Goal: Transaction & Acquisition: Purchase product/service

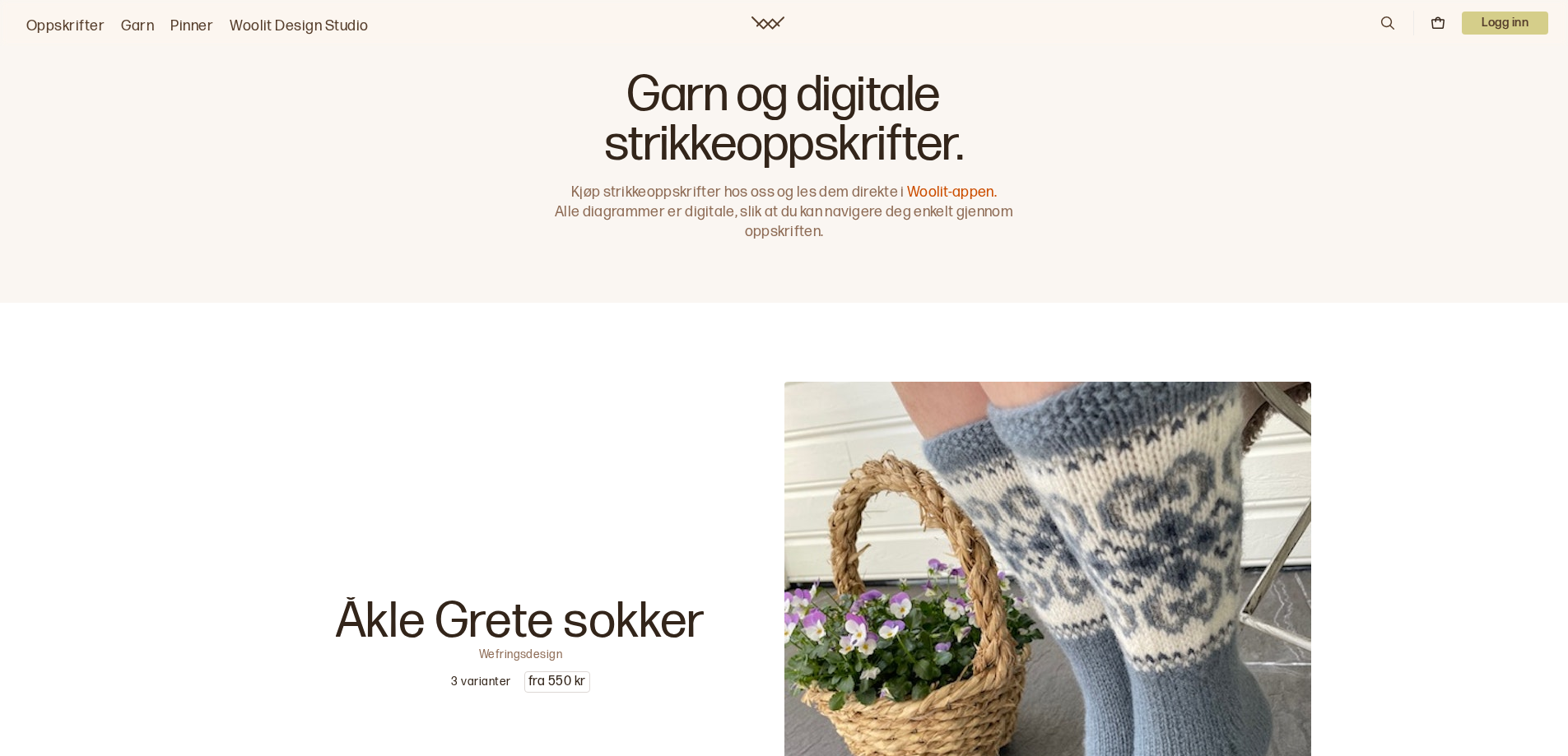
click at [760, 19] on icon at bounding box center [768, 23] width 33 height 13
click at [763, 17] on icon at bounding box center [768, 23] width 33 height 13
click at [979, 188] on link "Woolit-appen." at bounding box center [952, 192] width 90 height 17
click at [63, 24] on link "Oppskrifter" at bounding box center [65, 26] width 78 height 23
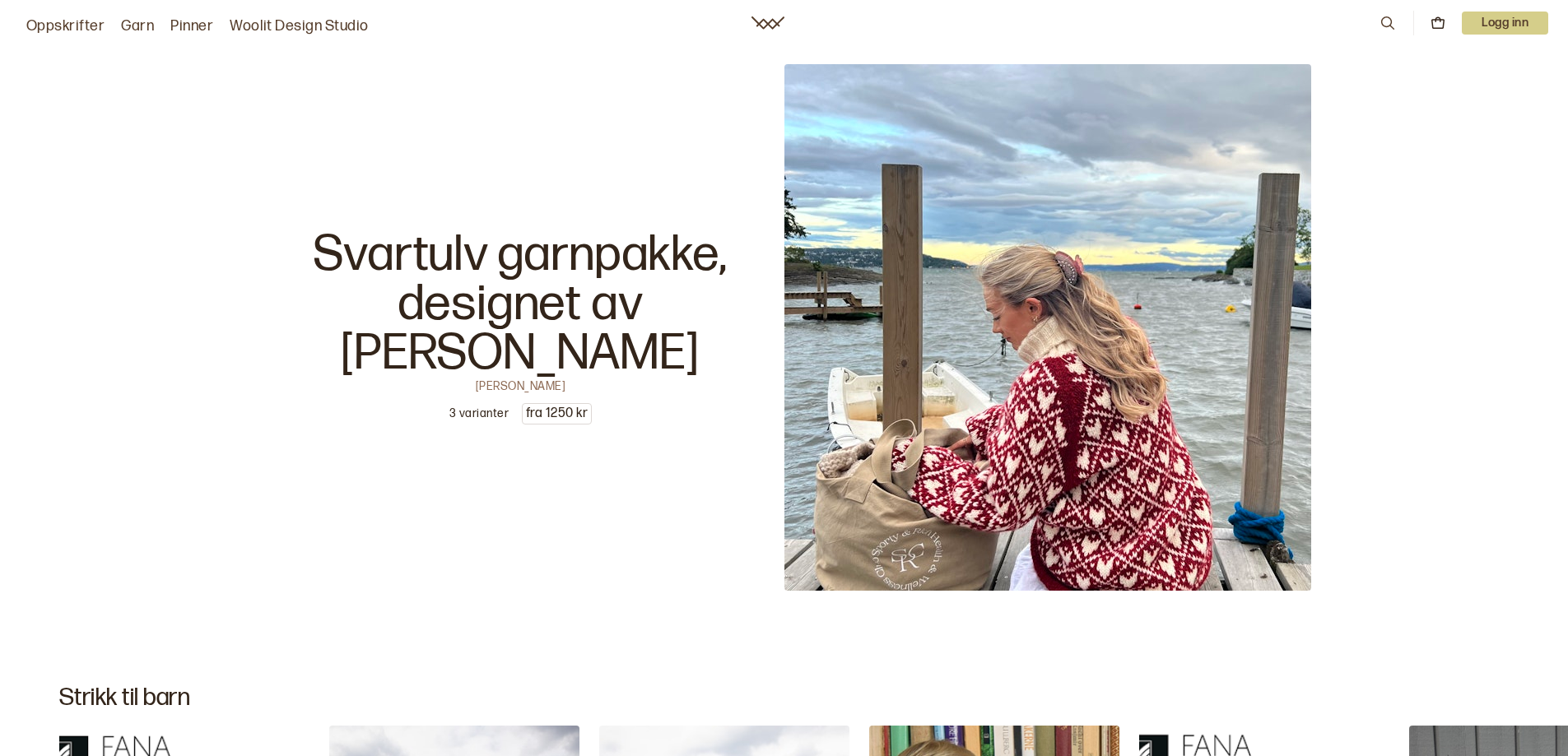
scroll to position [4029, 0]
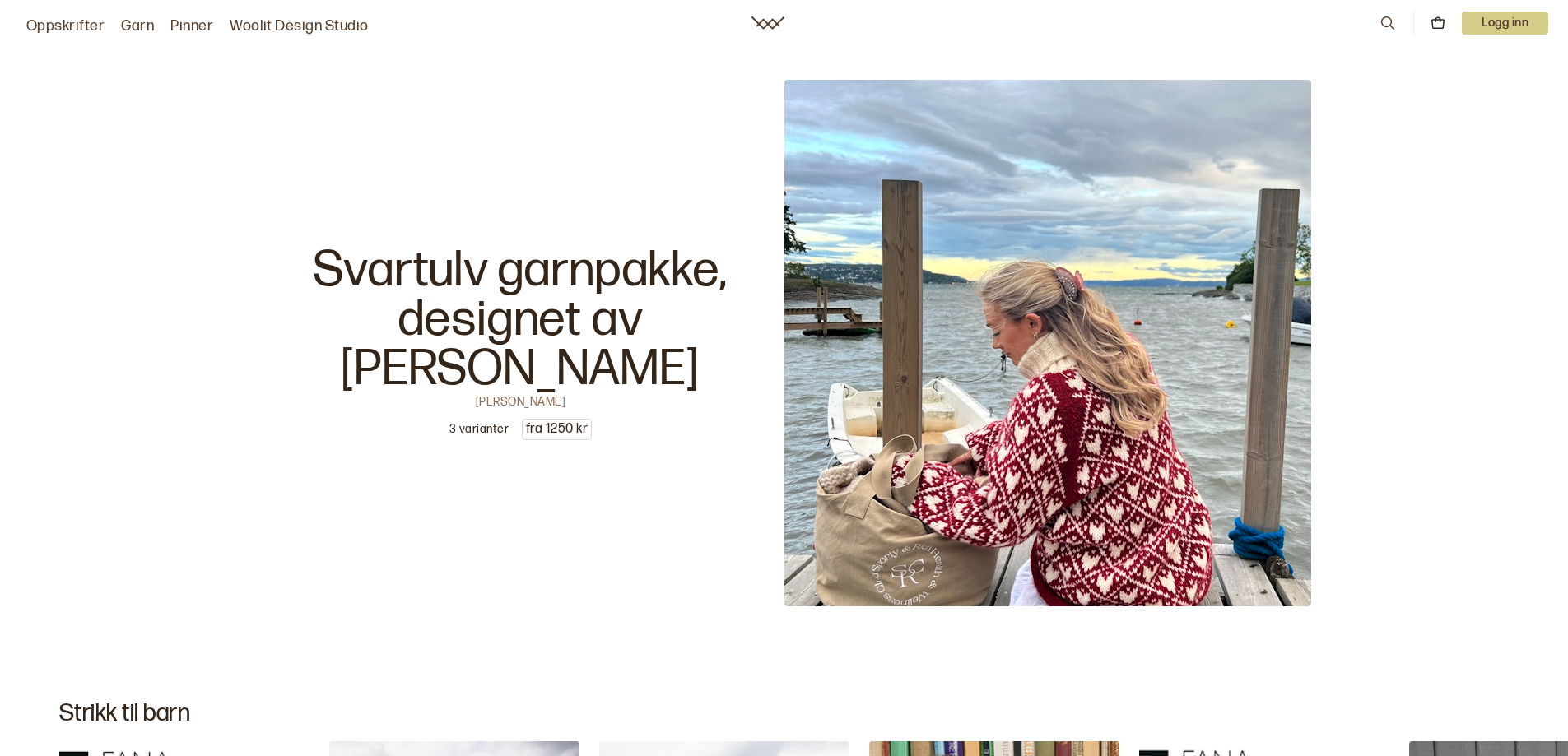
click at [959, 429] on img at bounding box center [1047, 343] width 527 height 527
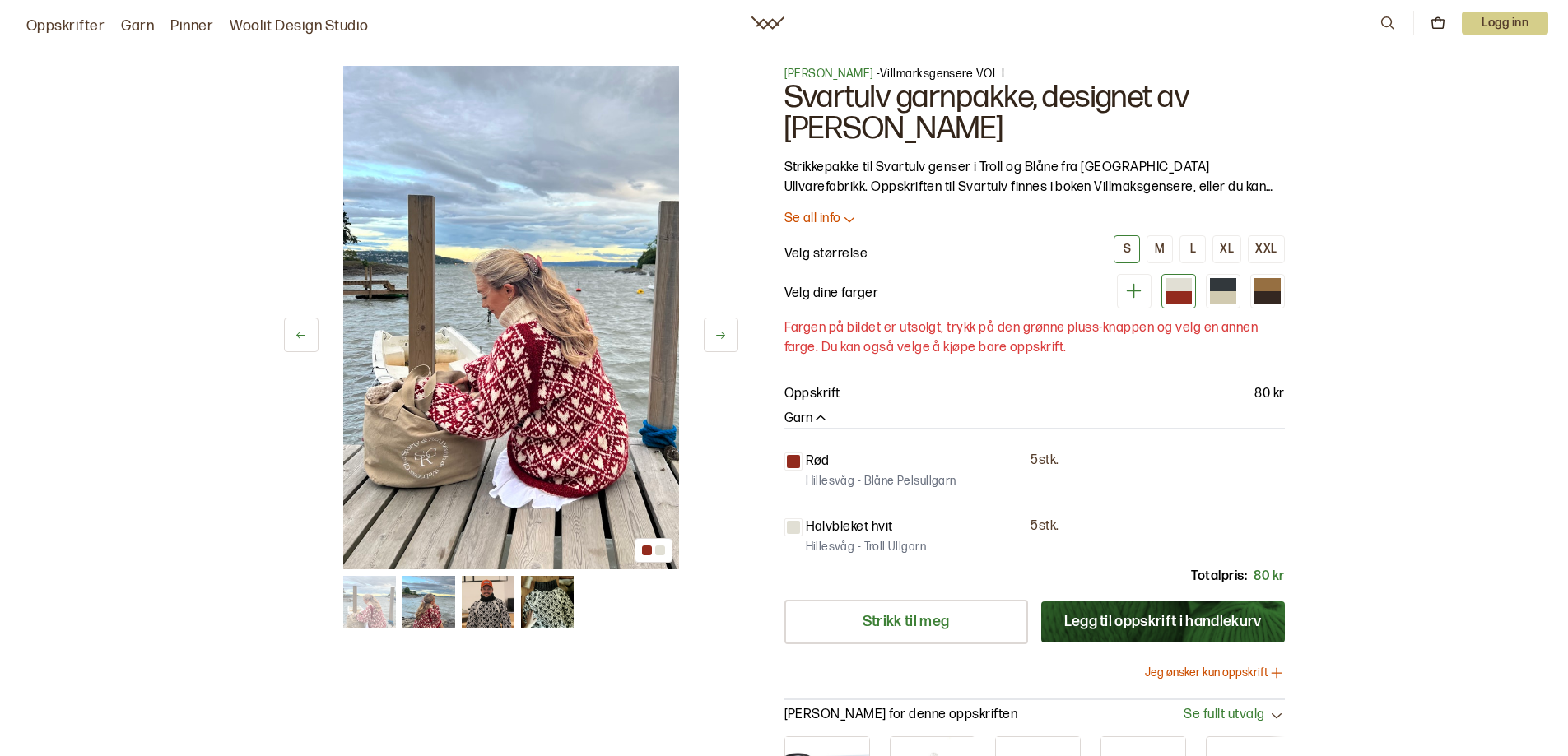
click at [807, 215] on p "Se all info" at bounding box center [813, 219] width 57 height 17
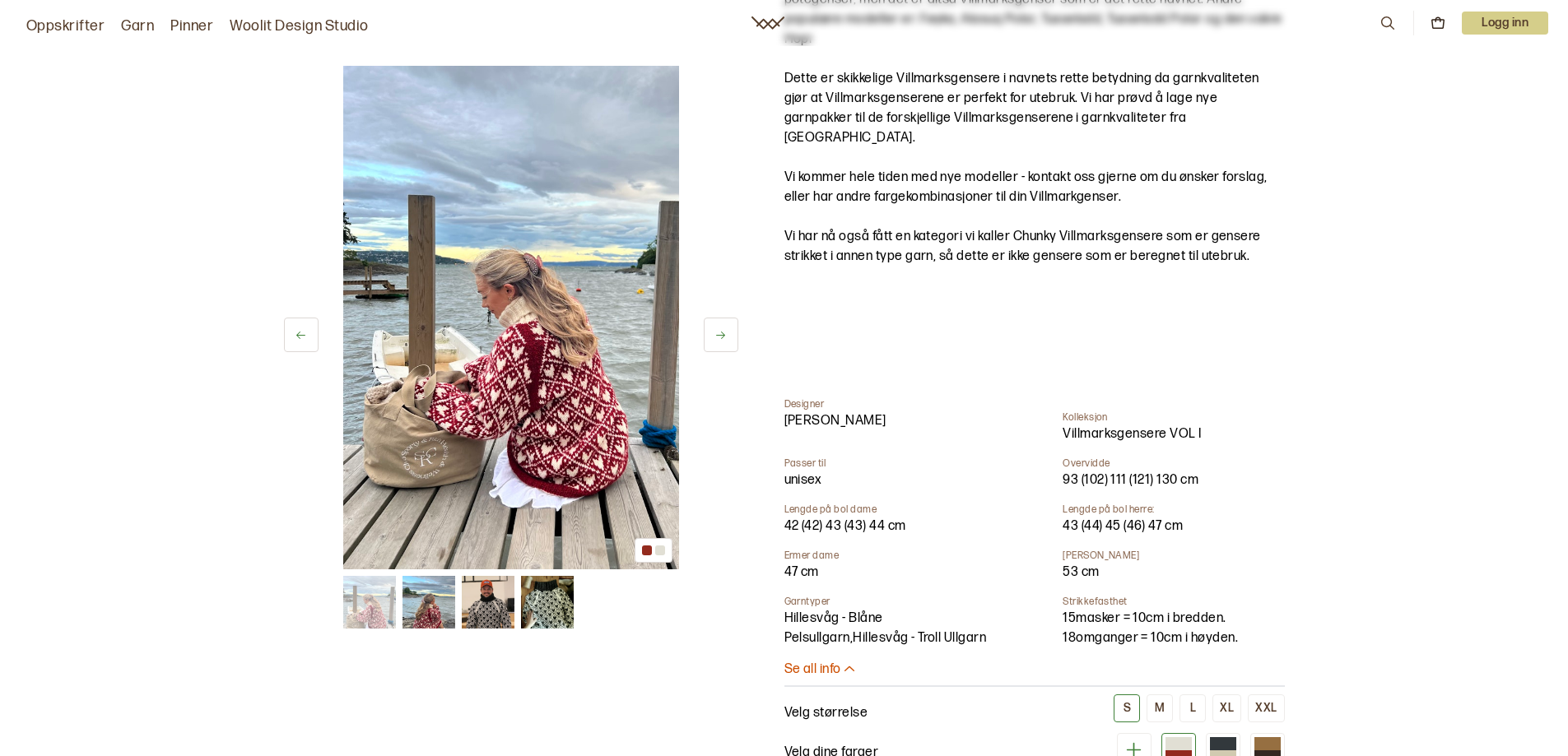
scroll to position [494, 0]
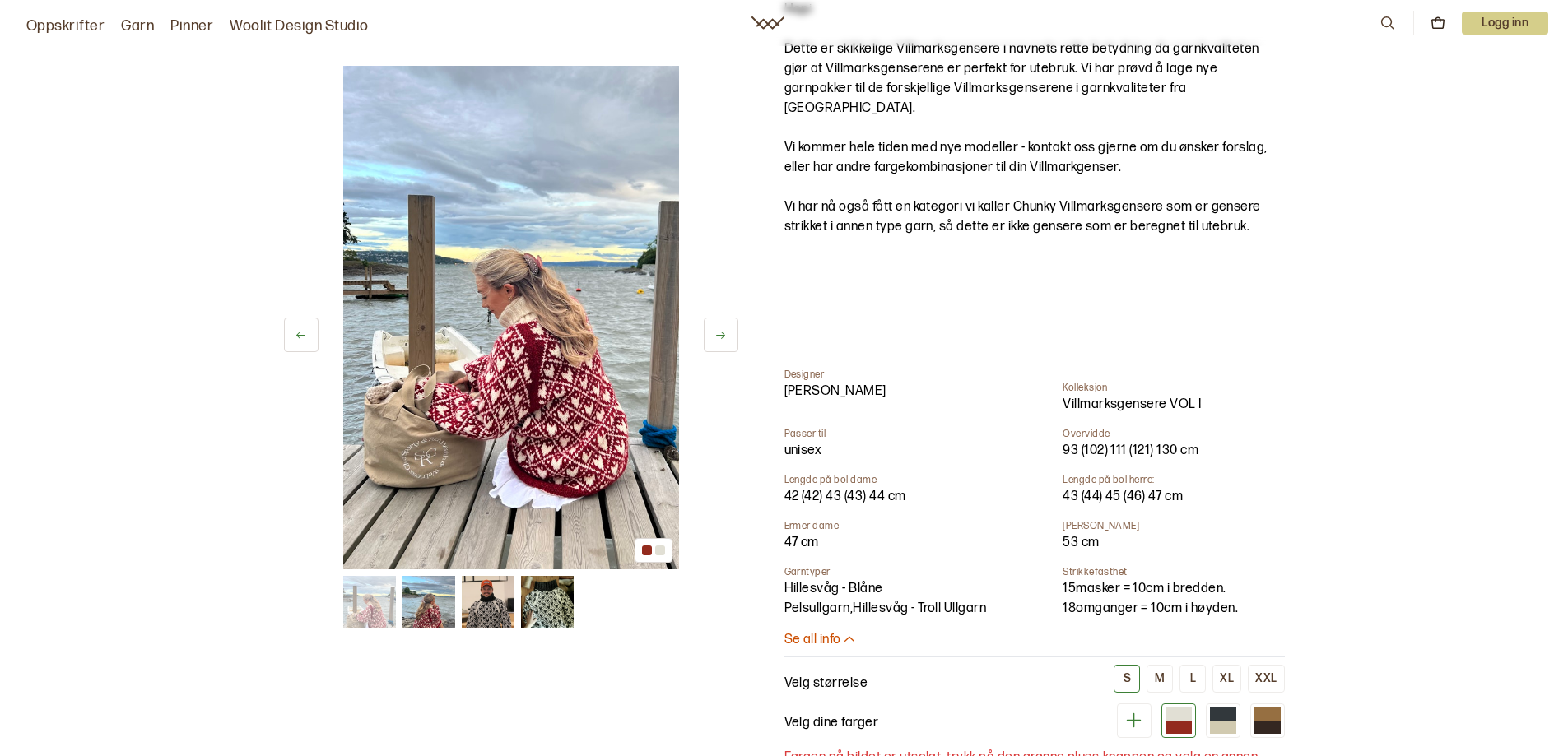
click at [837, 632] on p "Se all info" at bounding box center [813, 640] width 57 height 17
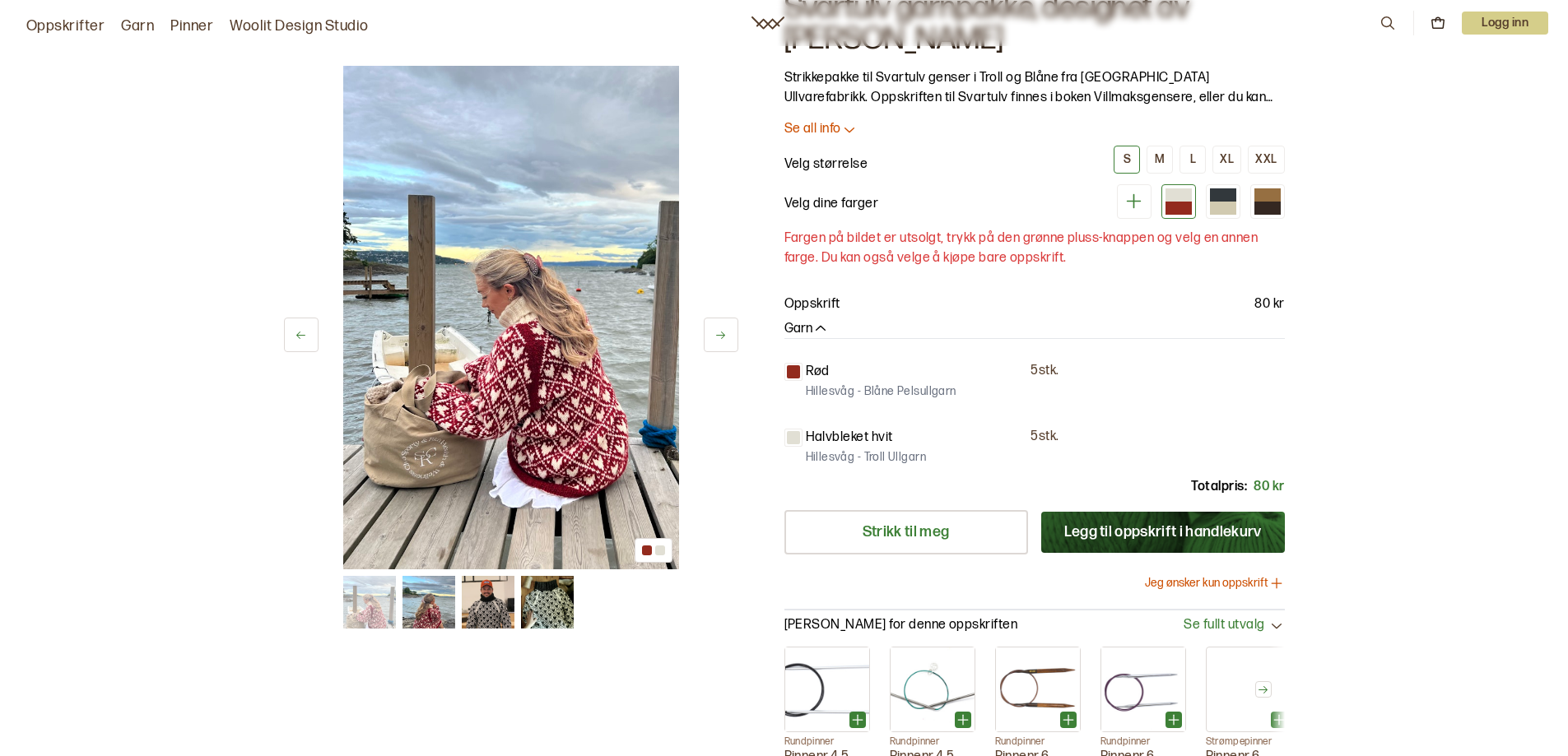
scroll to position [0, 0]
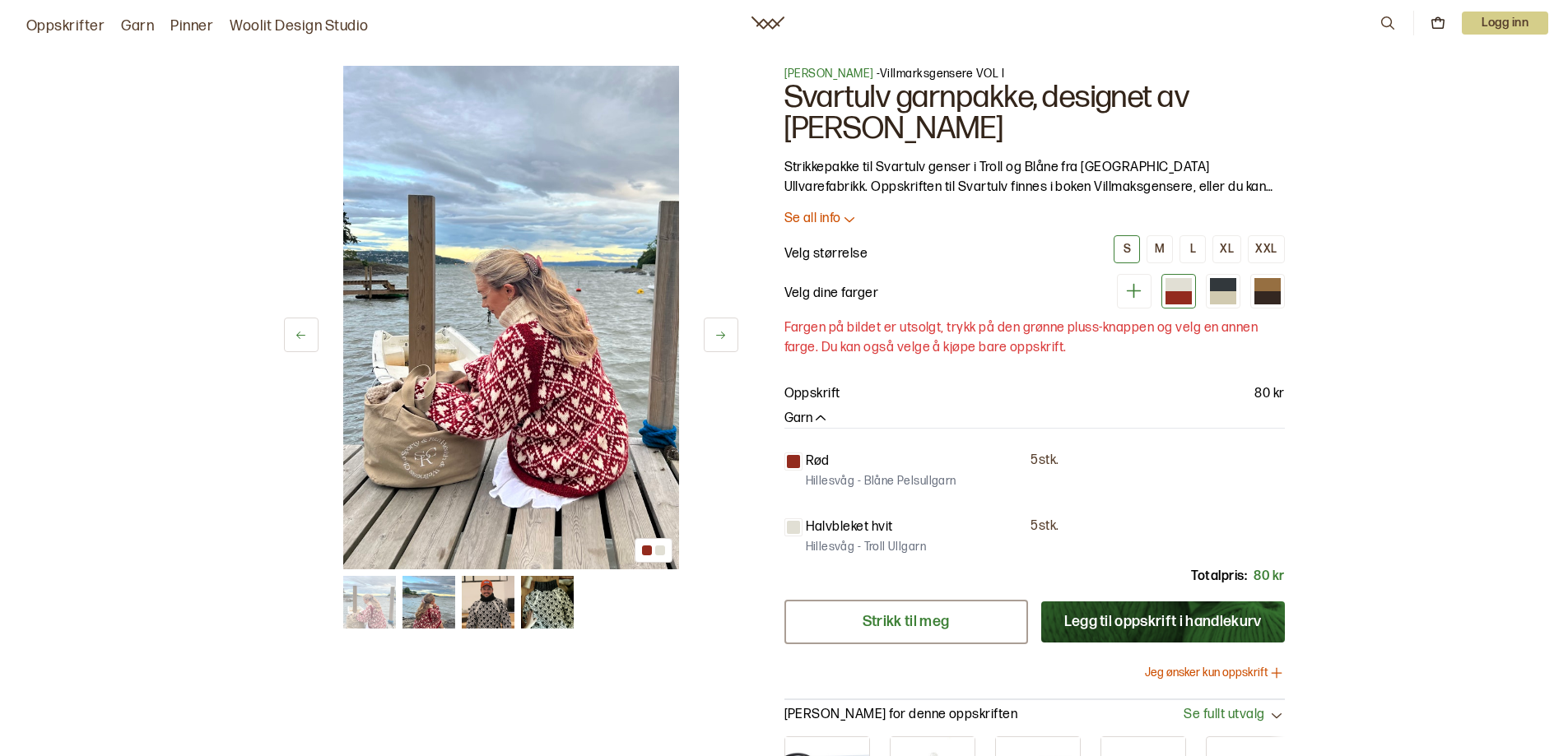
click at [885, 636] on link "Strikk til meg" at bounding box center [906, 622] width 244 height 44
click at [1202, 249] on button "L" at bounding box center [1192, 249] width 27 height 28
click at [1237, 284] on div at bounding box center [1223, 292] width 35 height 35
click at [1221, 284] on div at bounding box center [1223, 284] width 27 height 13
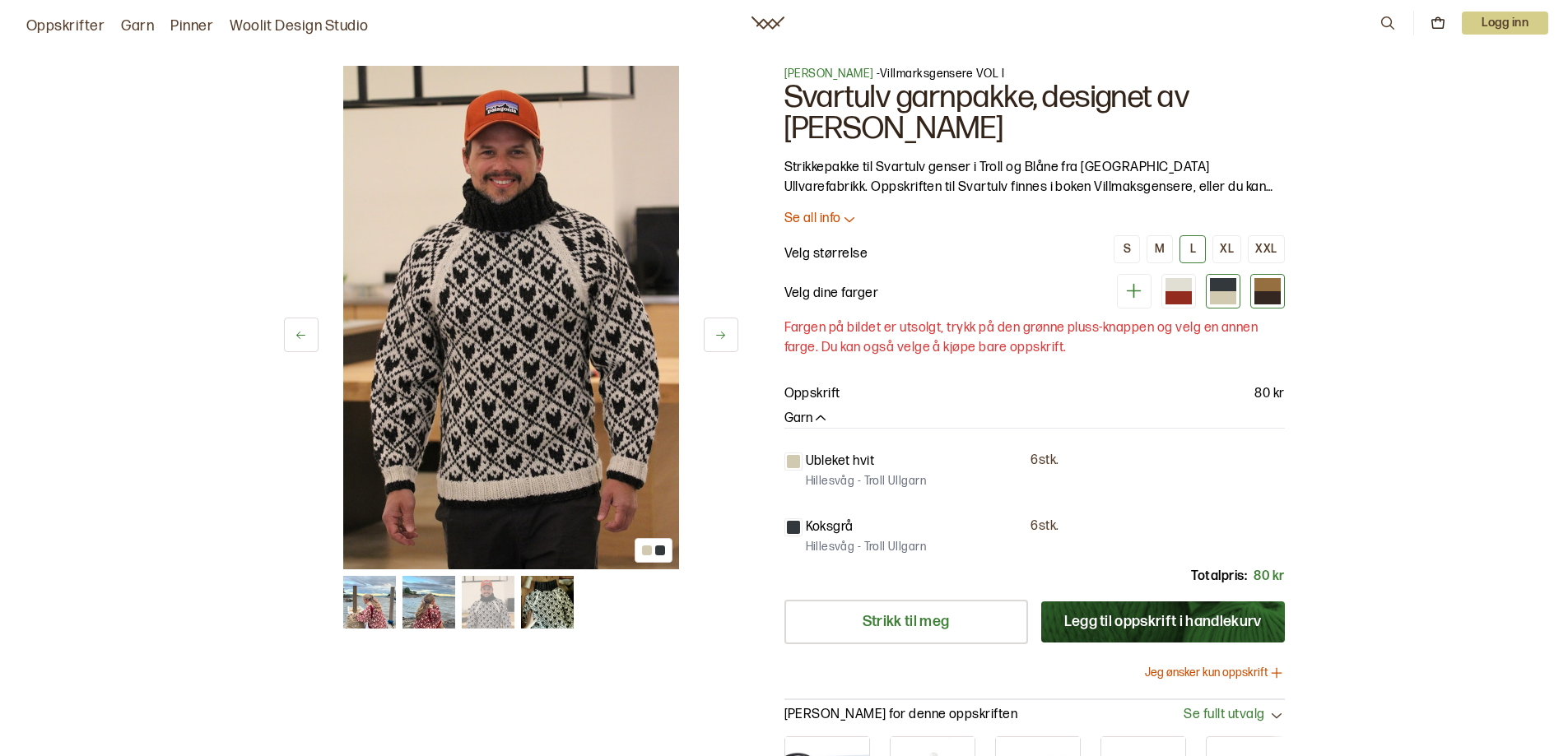
click at [1266, 286] on div at bounding box center [1267, 284] width 27 height 13
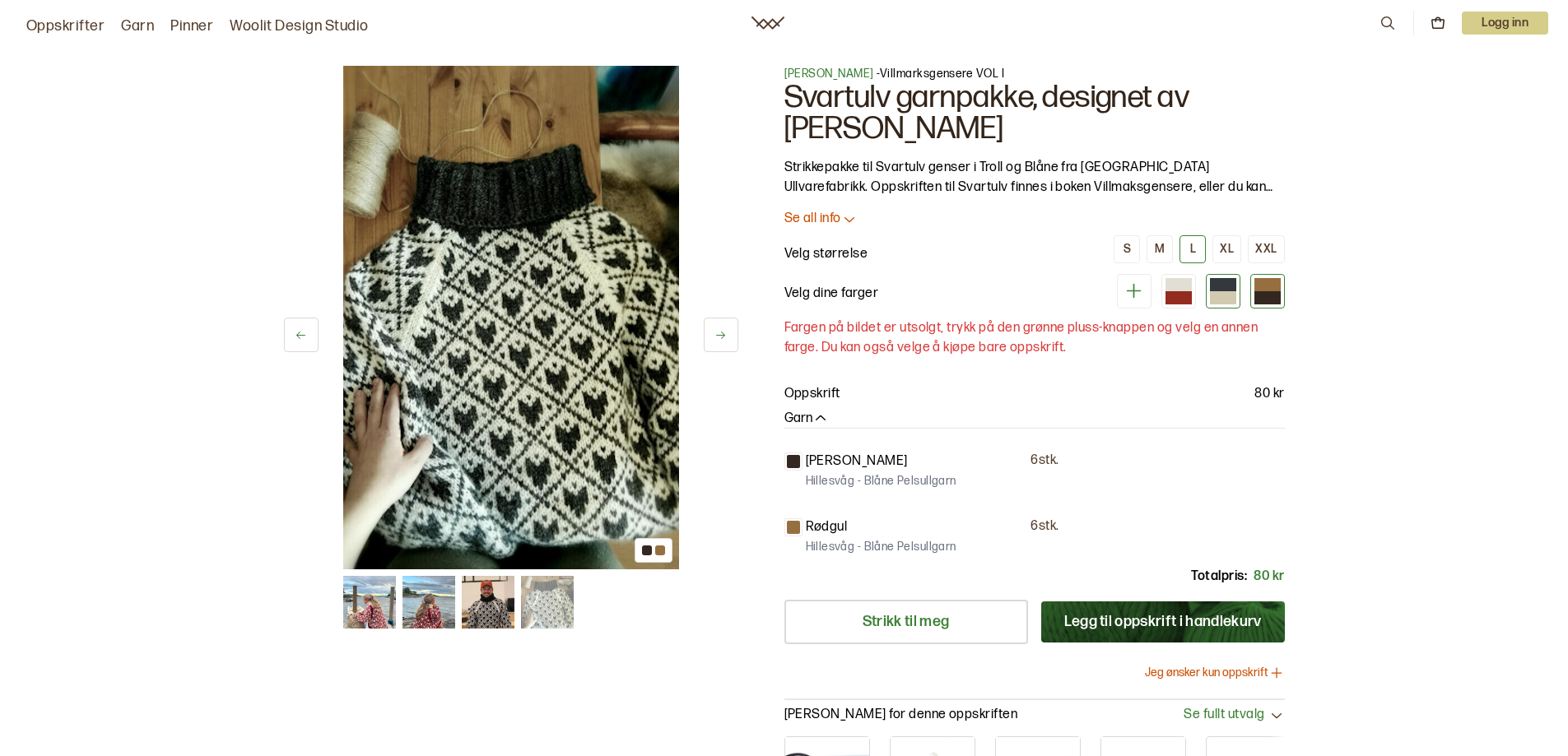
click at [1208, 292] on div at bounding box center [1223, 292] width 35 height 35
click at [1172, 295] on div at bounding box center [1178, 298] width 27 height 13
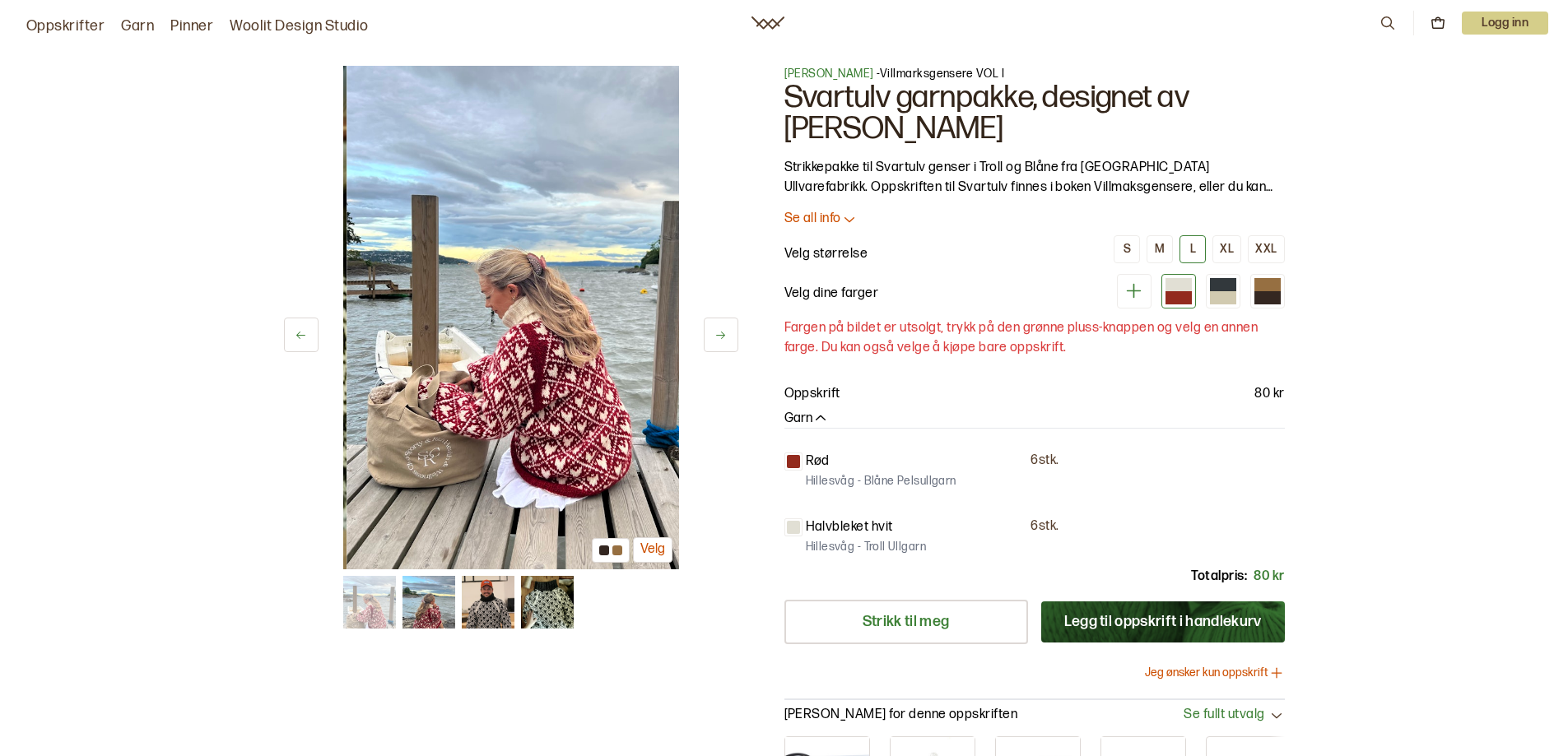
click at [1096, 291] on div "Velg dine farger" at bounding box center [1035, 292] width 500 height 35
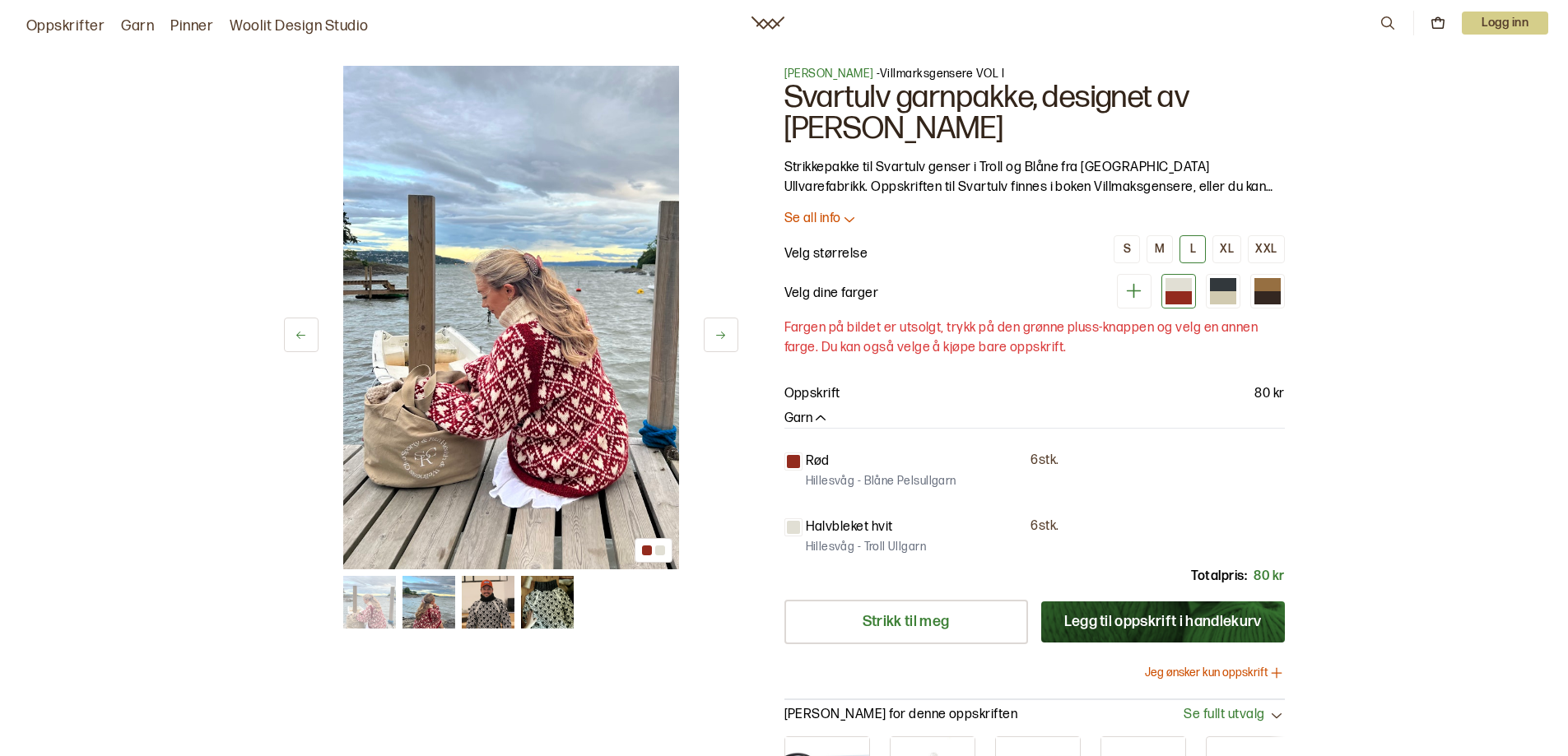
click at [1086, 178] on p "Strikkepakke til Svartulv genser i Troll og Blåne fra [GEOGRAPHIC_DATA] Ullvare…" at bounding box center [1035, 178] width 500 height 40
click at [818, 392] on p "Oppskrift" at bounding box center [812, 394] width 56 height 19
click at [900, 531] on span "Halvbleket hvit" at bounding box center [914, 527] width 218 height 19
click at [1039, 514] on div "Halvbleket hvit 6 stk. [GEOGRAPHIC_DATA] - Troll [GEOGRAPHIC_DATA]" at bounding box center [1035, 533] width 500 height 56
click at [1217, 279] on div at bounding box center [1223, 284] width 27 height 13
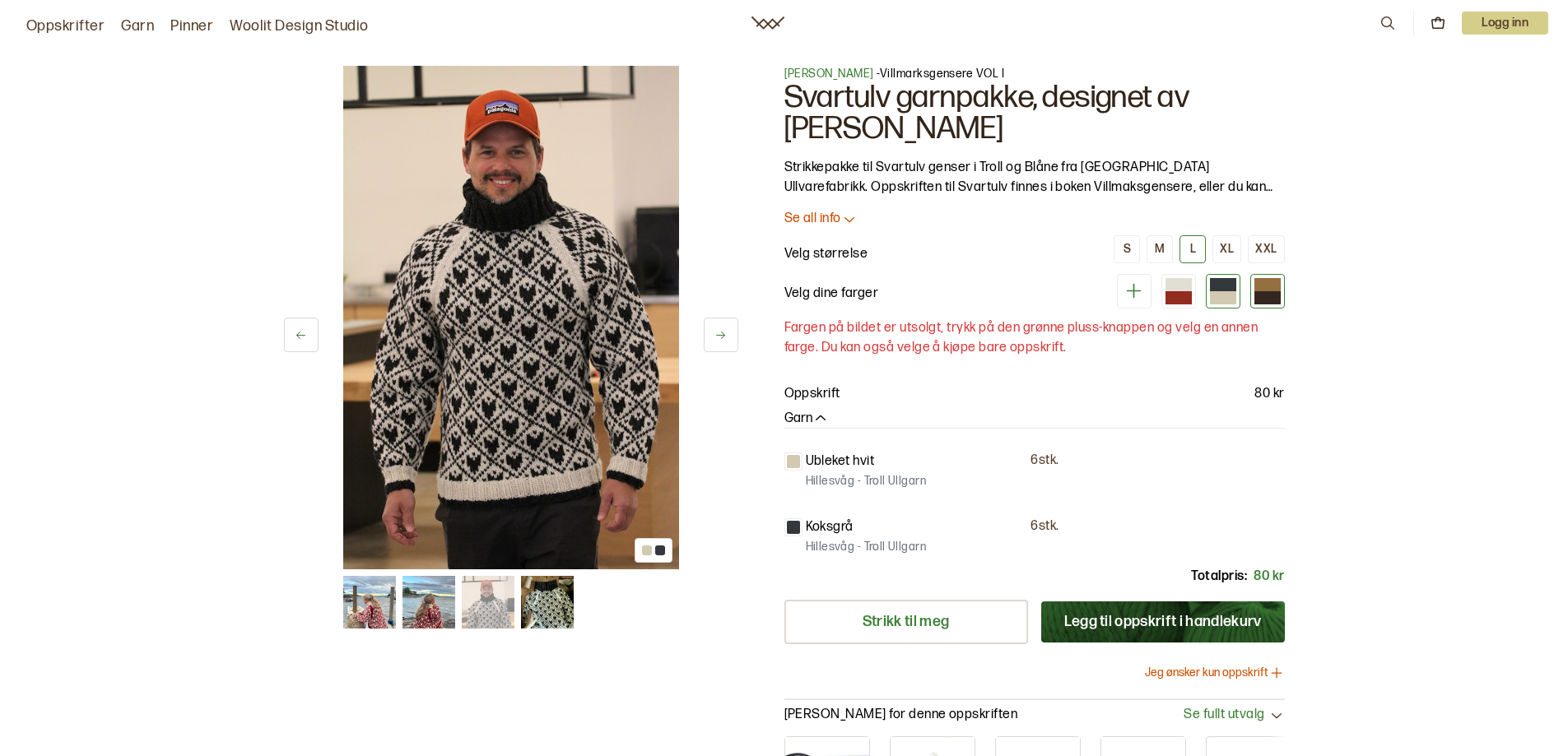
click at [1270, 294] on div at bounding box center [1267, 298] width 27 height 13
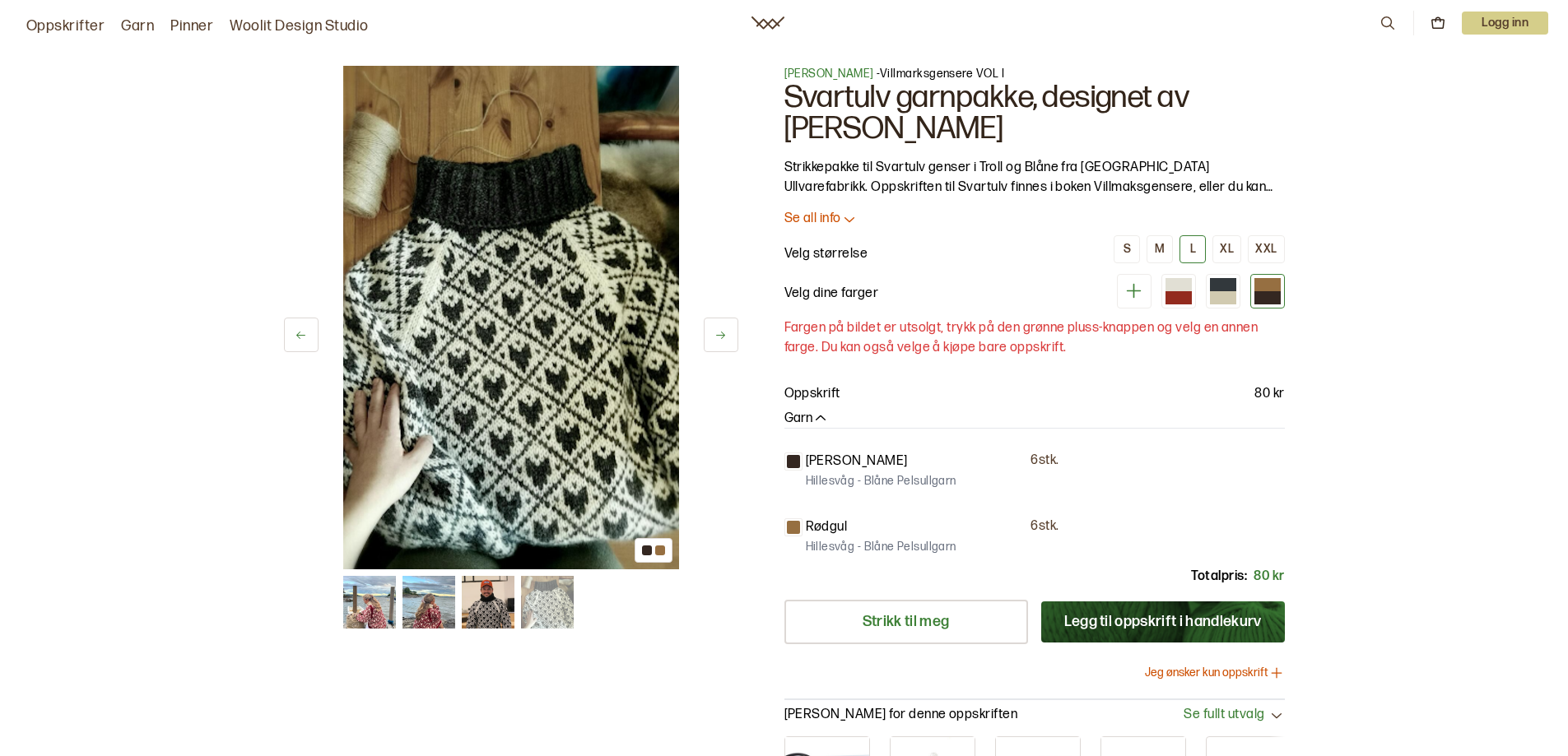
click at [772, 14] on div "Oppskrifter Garn Pinner Woolit Design Studio 0 Logg inn" at bounding box center [784, 23] width 1568 height 29
click at [772, 22] on icon at bounding box center [768, 23] width 33 height 13
